Goal: Information Seeking & Learning: Learn about a topic

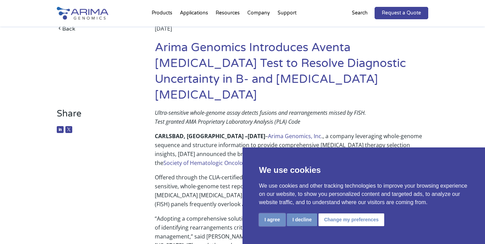
click at [269, 219] on button "I agree" at bounding box center [272, 220] width 26 height 13
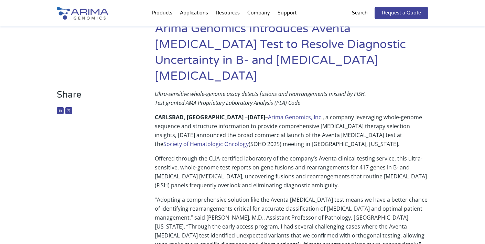
scroll to position [66, 0]
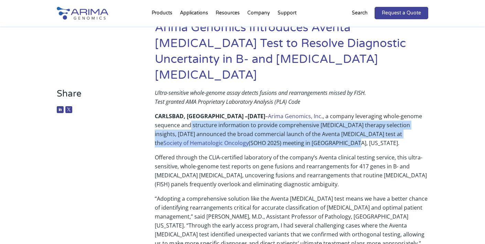
drag, startPoint x: 189, startPoint y: 107, endPoint x: 309, endPoint y: 131, distance: 121.9
click at [309, 131] on p "CARLSBAD, [GEOGRAPHIC_DATA] – [DATE] – Arima Genomics, Inc ., a company leverag…" at bounding box center [292, 132] width 274 height 41
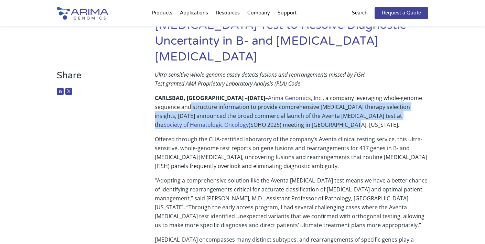
scroll to position [86, 0]
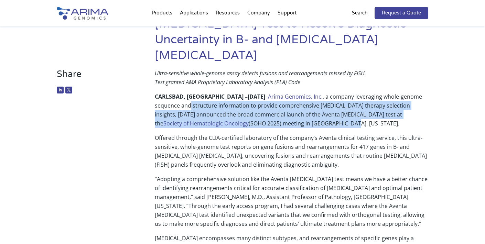
click at [308, 103] on p "CARLSBAD, [GEOGRAPHIC_DATA] – [DATE] – Arima Genomics, Inc ., a company leverag…" at bounding box center [292, 112] width 274 height 41
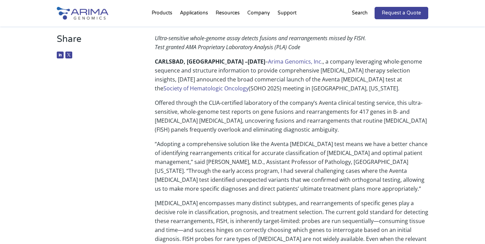
scroll to position [123, 0]
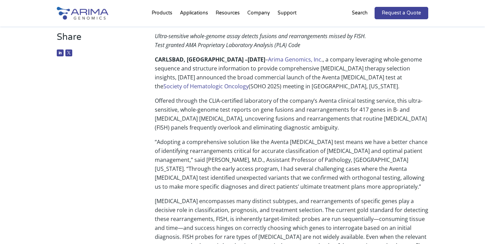
drag, startPoint x: 230, startPoint y: 80, endPoint x: 339, endPoint y: 111, distance: 113.0
click at [339, 111] on p "Offered through the CLIA-certified laboratory of the company’s Aventa clinical …" at bounding box center [292, 116] width 274 height 41
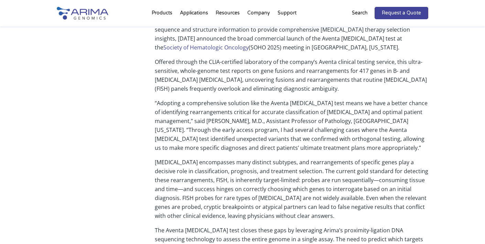
scroll to position [164, 0]
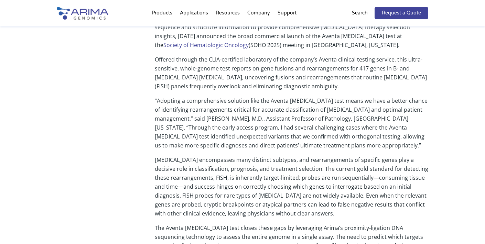
drag, startPoint x: 284, startPoint y: 62, endPoint x: 368, endPoint y: 73, distance: 85.7
click at [368, 74] on p "Offered through the CLIA-certified laboratory of the company’s Aventa clinical …" at bounding box center [292, 75] width 274 height 41
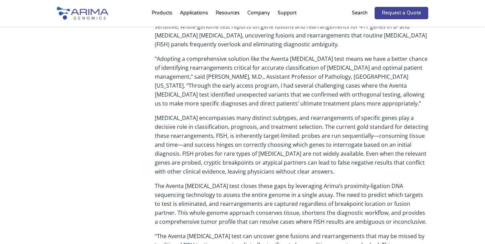
scroll to position [207, 0]
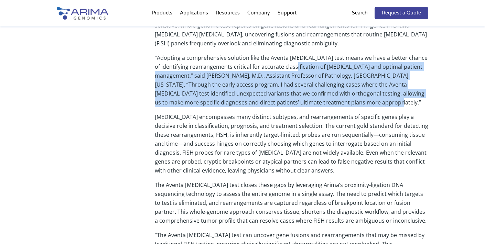
drag, startPoint x: 300, startPoint y: 47, endPoint x: 398, endPoint y: 90, distance: 106.2
click at [398, 90] on p "“Adopting a comprehensive solution like the Aventa [MEDICAL_DATA] test means we…" at bounding box center [292, 82] width 274 height 59
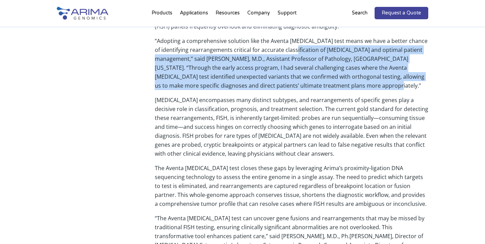
scroll to position [224, 0]
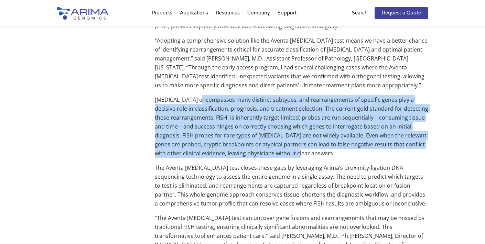
drag, startPoint x: 208, startPoint y: 82, endPoint x: 325, endPoint y: 137, distance: 129.4
click at [325, 137] on p "[MEDICAL_DATA] encompasses many distinct subtypes, and rearrangements of specif…" at bounding box center [292, 129] width 274 height 68
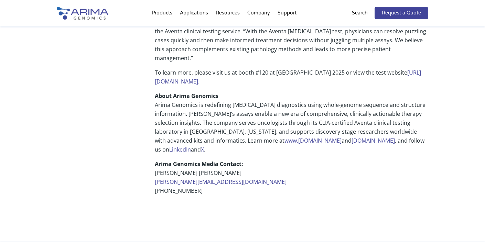
scroll to position [550, 0]
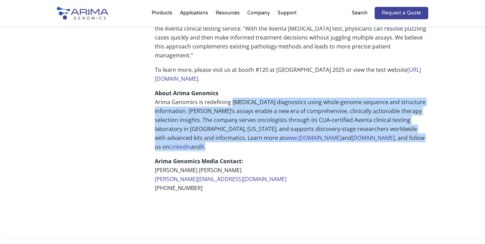
drag, startPoint x: 235, startPoint y: 55, endPoint x: 280, endPoint y: 102, distance: 64.5
click at [280, 102] on p "About Arima Genomics Arima Genomics is redefining [MEDICAL_DATA] diagnostics us…" at bounding box center [292, 123] width 274 height 68
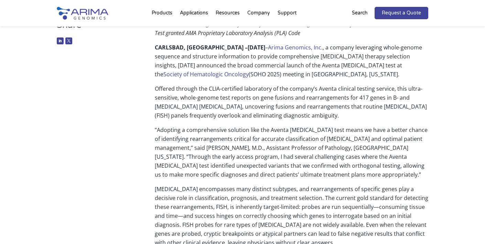
scroll to position [0, 0]
